Goal: Task Accomplishment & Management: Manage account settings

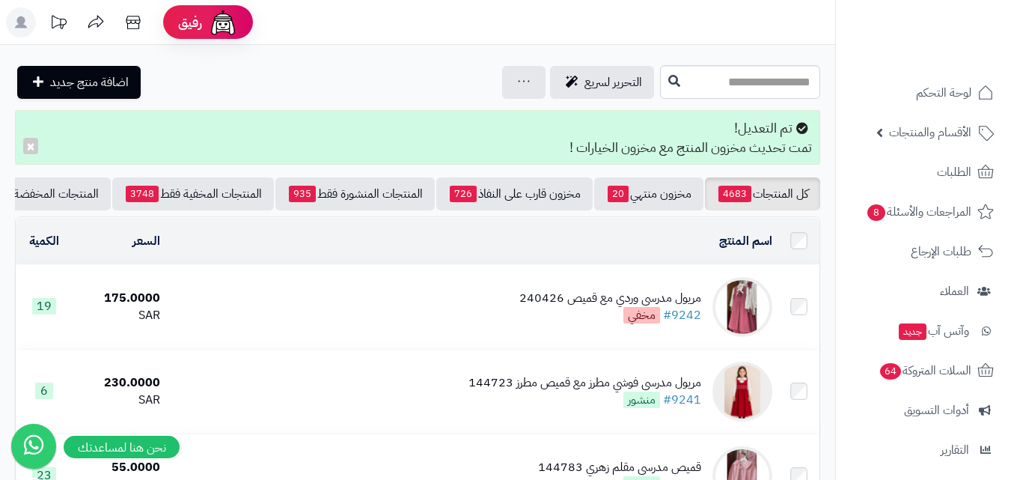
click at [759, 301] on img at bounding box center [743, 307] width 60 height 60
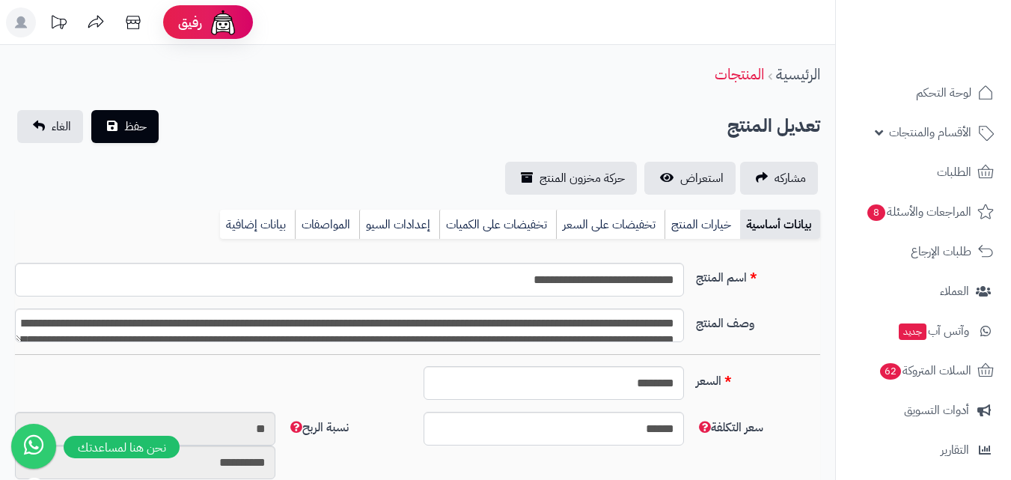
scroll to position [123, 0]
type input "******"
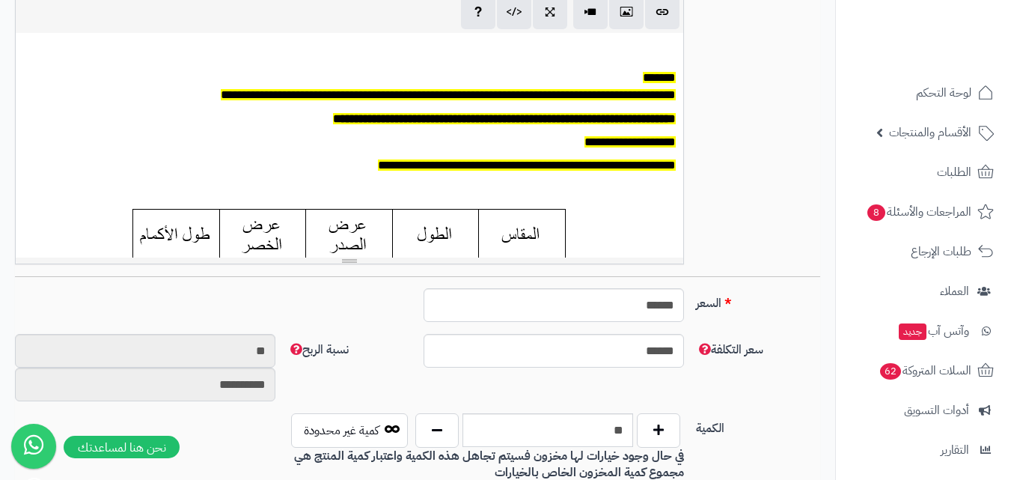
scroll to position [524, 0]
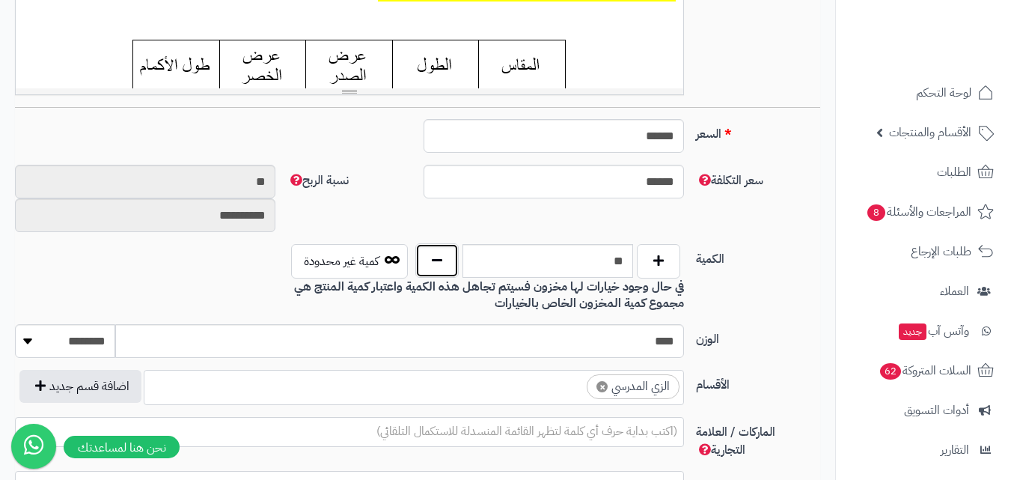
click at [438, 253] on button "button" at bounding box center [436, 260] width 43 height 34
type input "**"
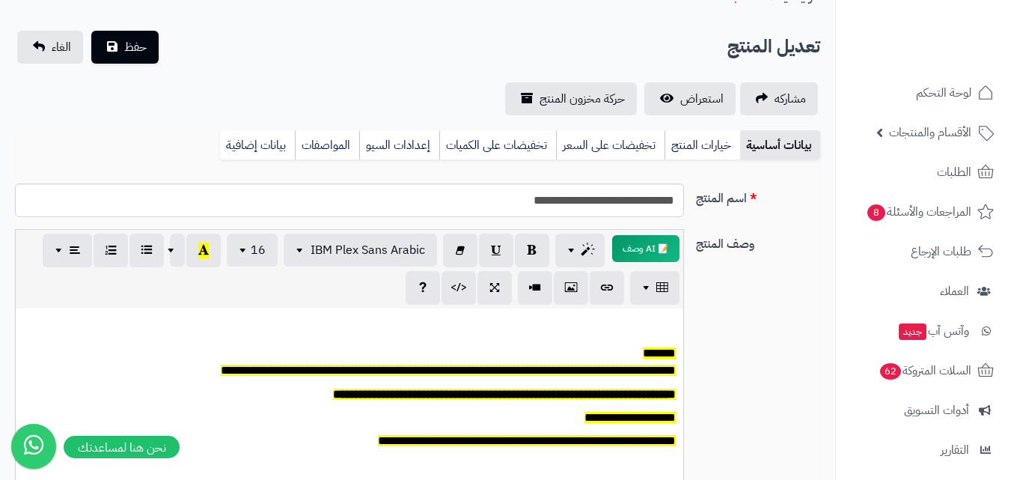
scroll to position [0, 0]
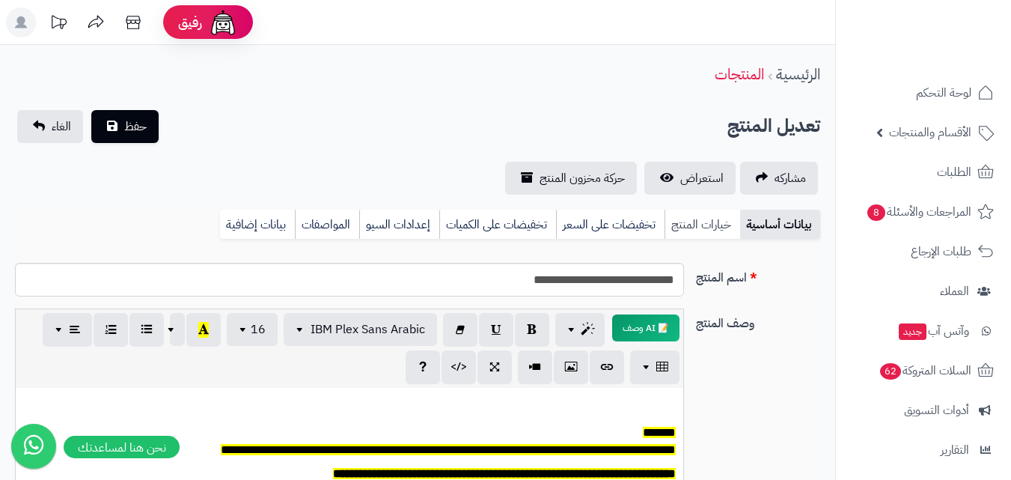
click at [707, 231] on link "خيارات المنتج" at bounding box center [703, 225] width 76 height 30
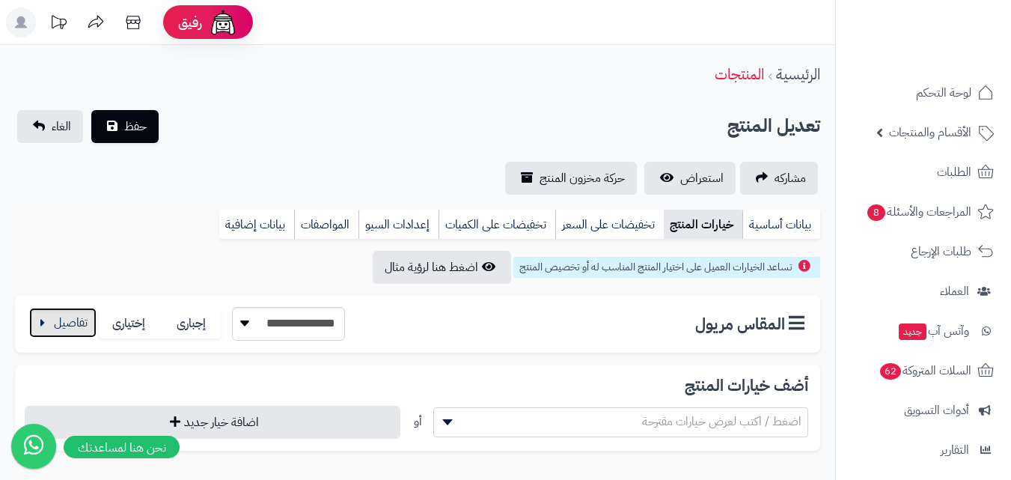
click at [55, 313] on button "button" at bounding box center [62, 323] width 67 height 30
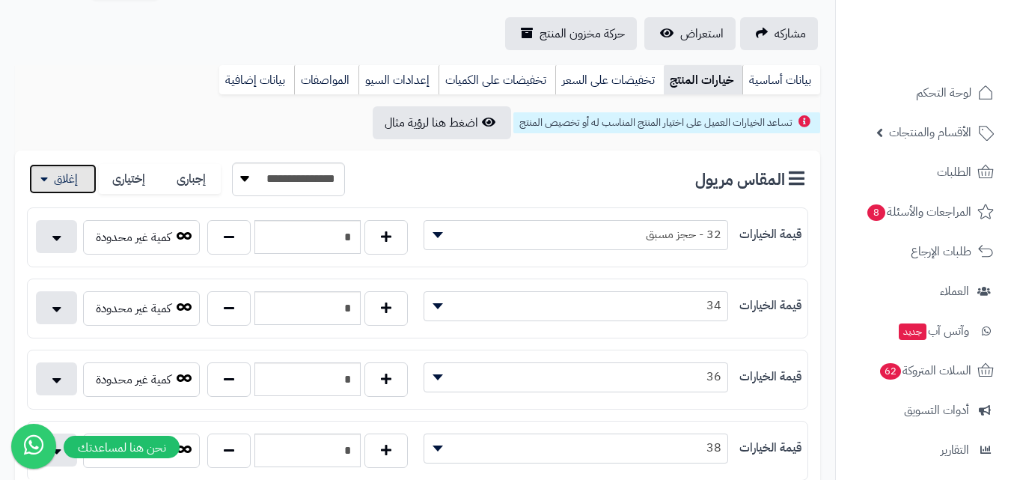
scroll to position [150, 0]
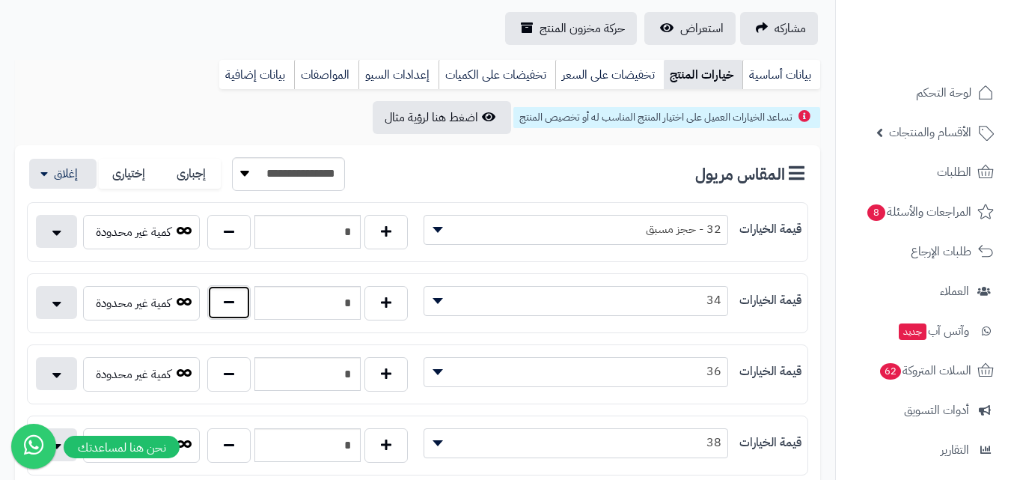
click at [223, 306] on button "button" at bounding box center [228, 302] width 43 height 34
type input "*"
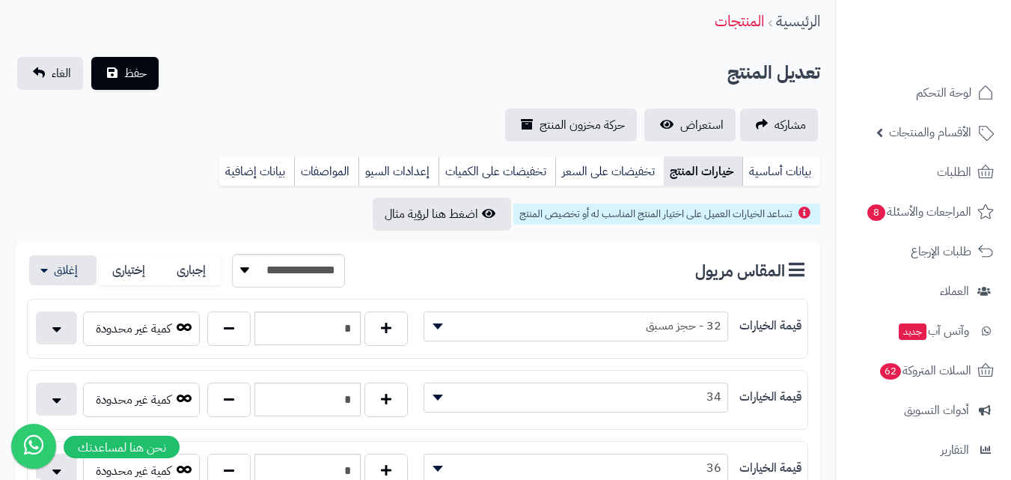
scroll to position [0, 0]
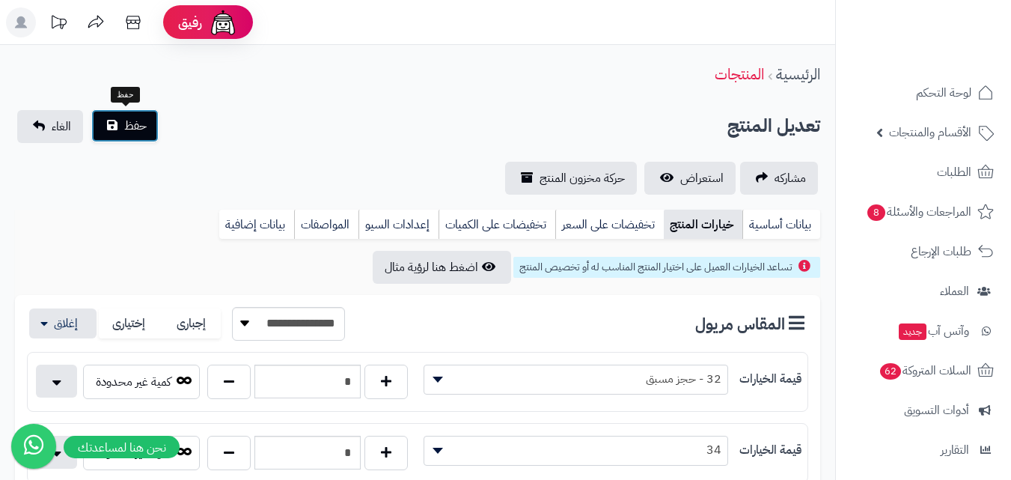
click at [136, 123] on span "حفظ" at bounding box center [135, 126] width 22 height 18
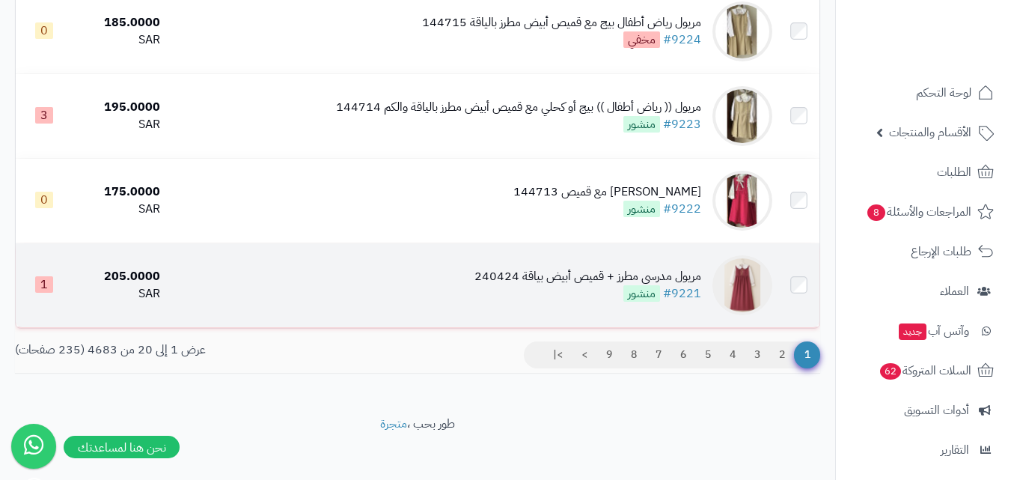
scroll to position [1647, 0]
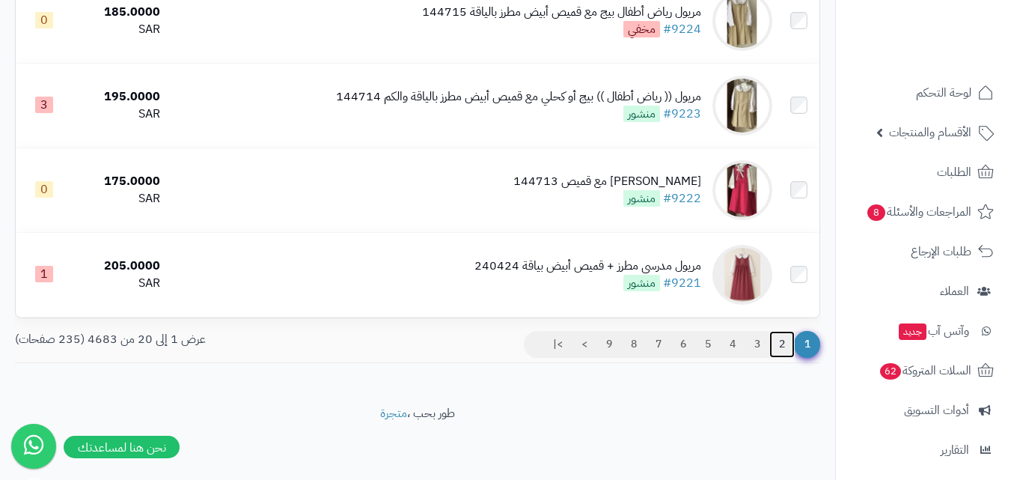
click at [781, 338] on link "2" at bounding box center [781, 344] width 25 height 27
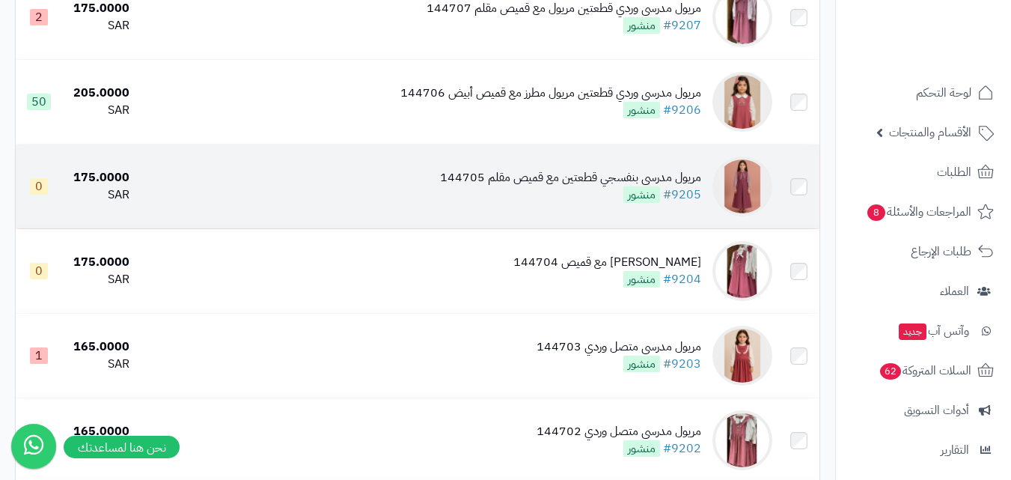
scroll to position [1347, 0]
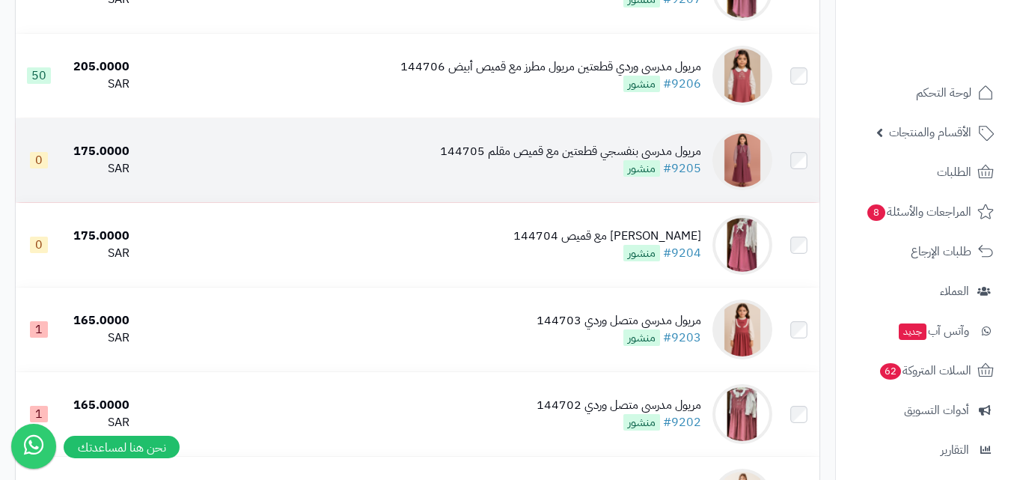
click at [748, 161] on img at bounding box center [743, 160] width 60 height 60
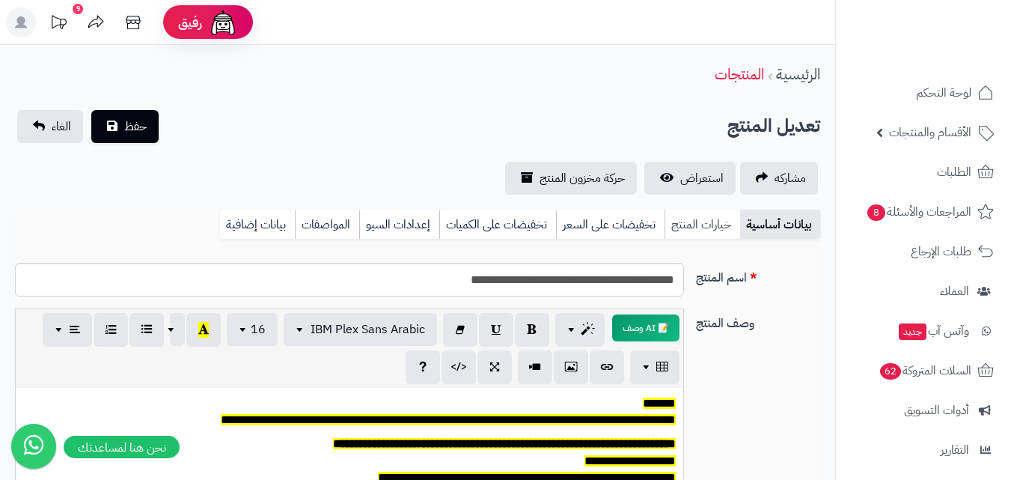
click at [714, 229] on link "خيارات المنتج" at bounding box center [703, 225] width 76 height 30
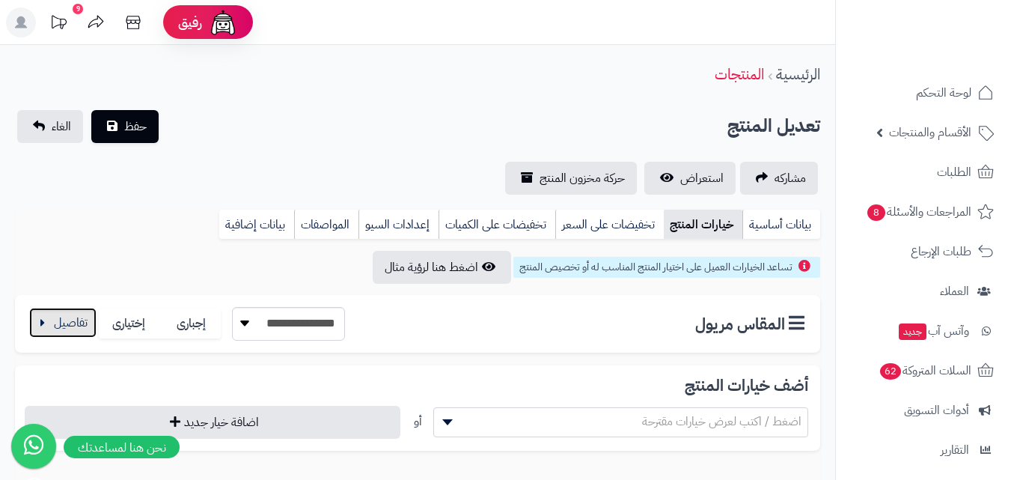
click at [64, 329] on button "button" at bounding box center [62, 323] width 67 height 30
